Goal: Complete application form

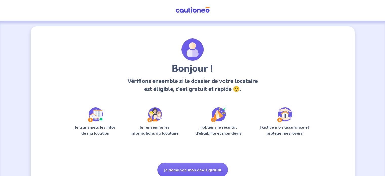
scroll to position [21, 0]
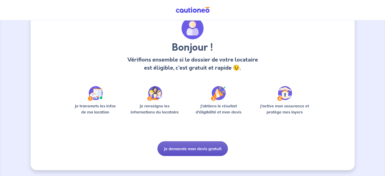
click at [196, 146] on button "Je demande mon devis gratuit" at bounding box center [193, 148] width 70 height 15
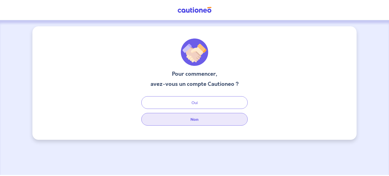
click at [204, 121] on button "Non" at bounding box center [194, 119] width 106 height 13
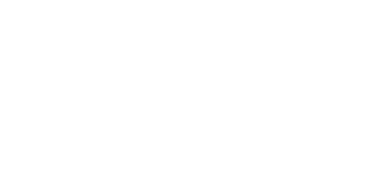
select select "FR"
